Goal: Find specific page/section: Find specific page/section

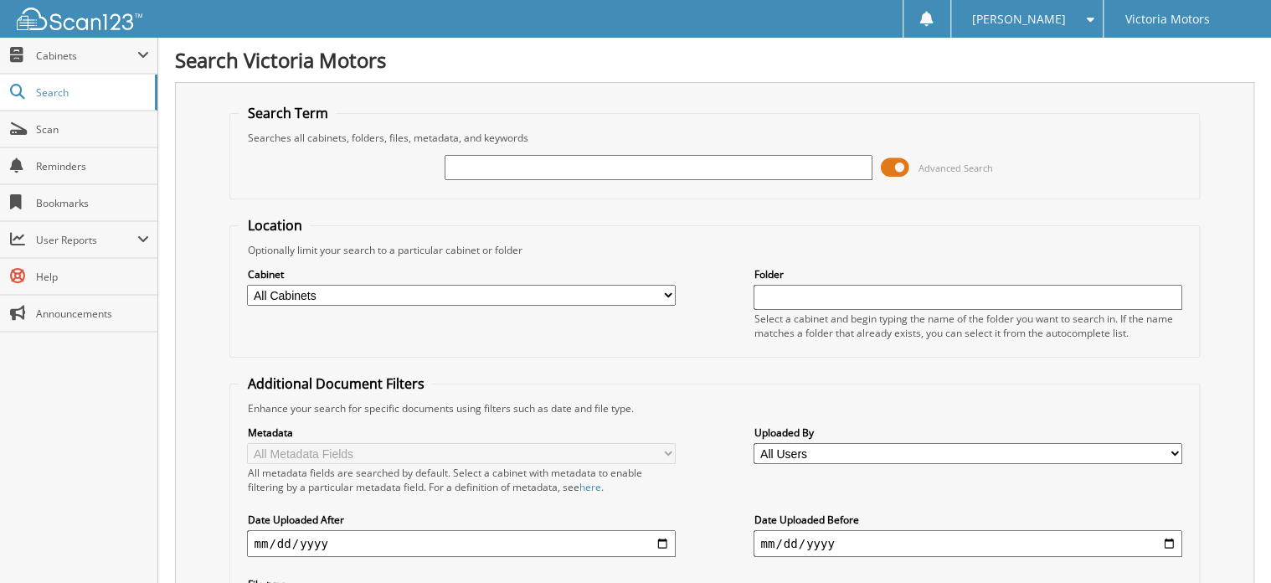
click at [692, 167] on input "text" at bounding box center [659, 167] width 428 height 25
type input "233415"
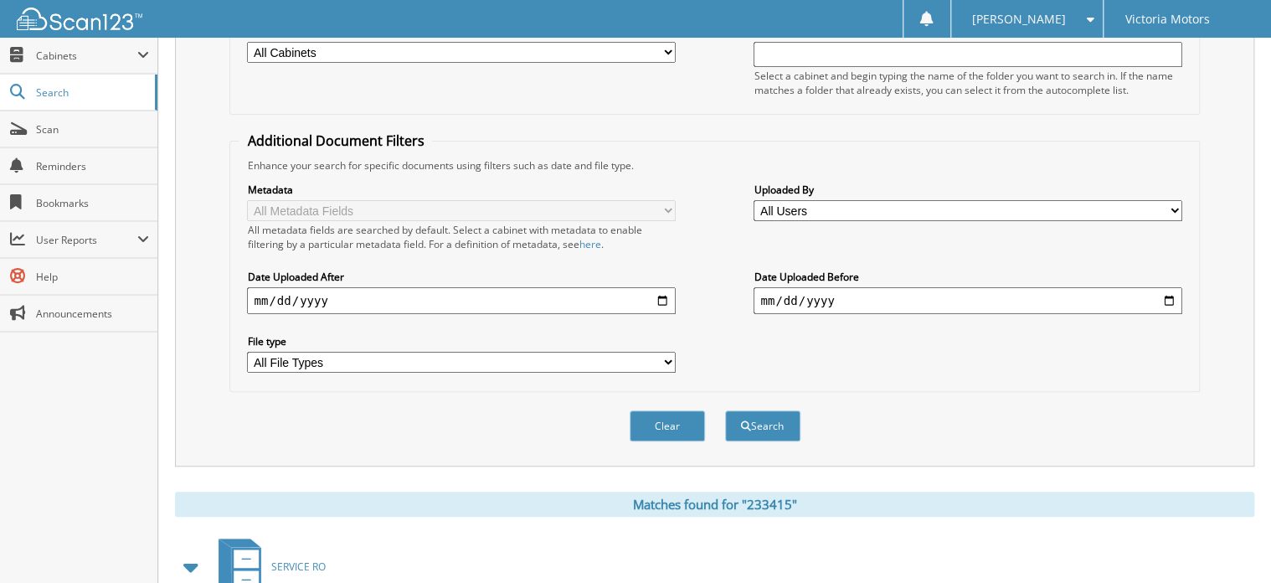
scroll to position [437, 0]
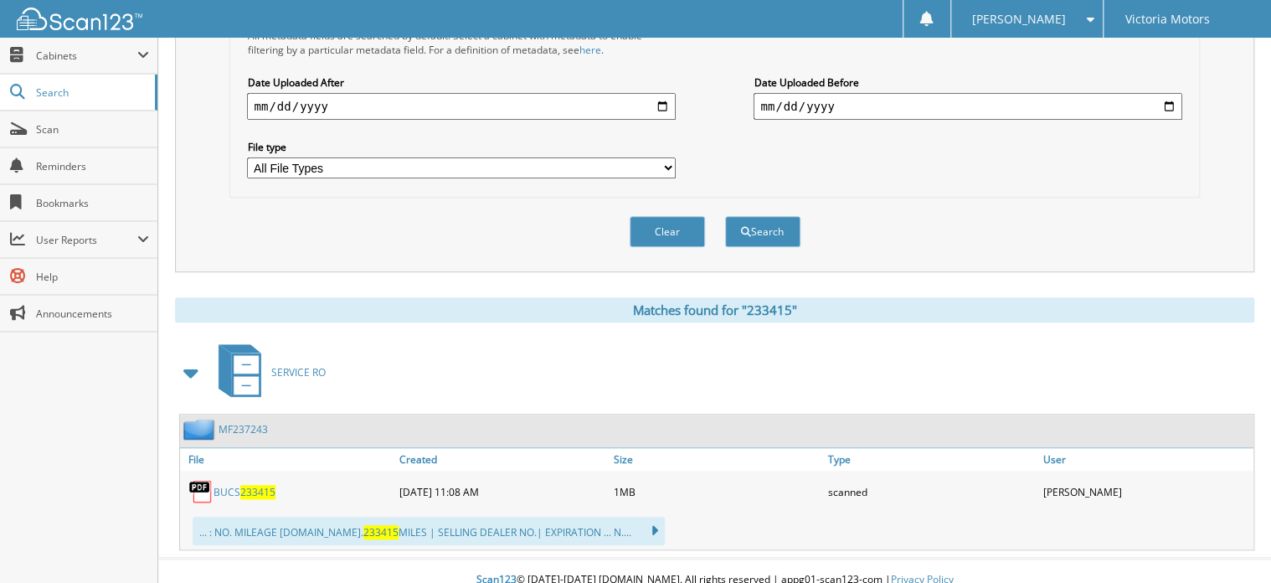
click at [255, 485] on span "233415" at bounding box center [257, 492] width 35 height 14
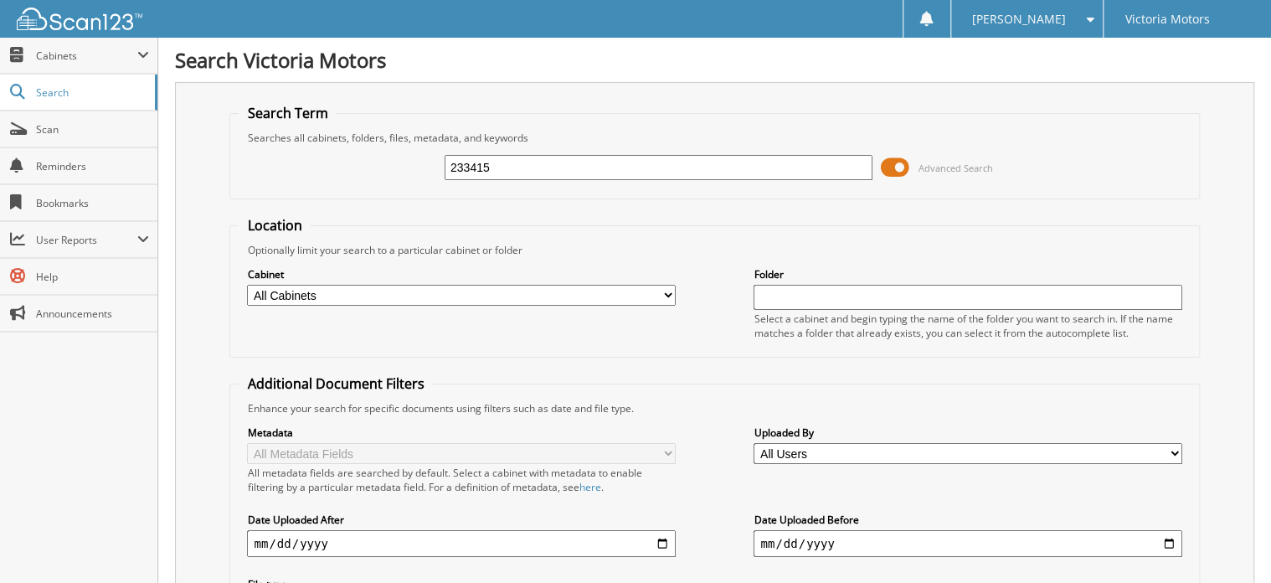
scroll to position [0, 0]
